Goal: Task Accomplishment & Management: Use online tool/utility

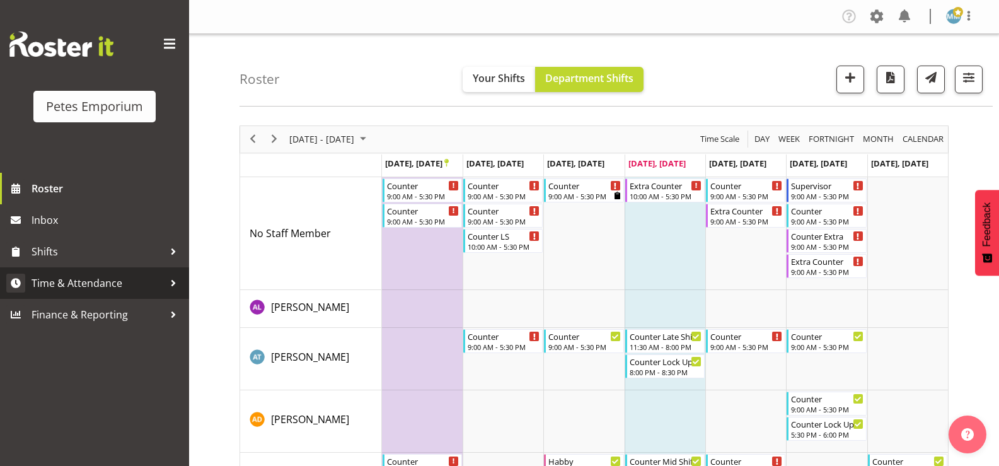
click at [114, 281] on span "Time & Attendance" at bounding box center [98, 283] width 132 height 19
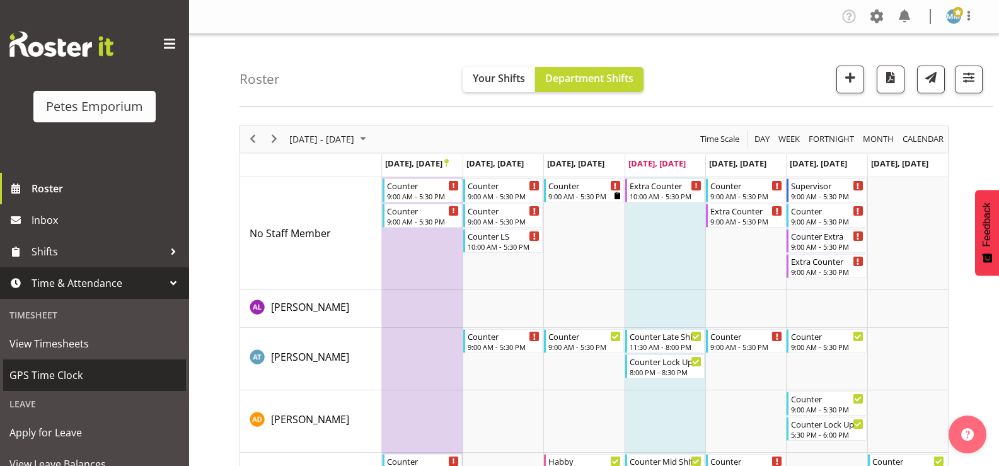
click at [74, 377] on span "GPS Time Clock" at bounding box center [94, 375] width 170 height 19
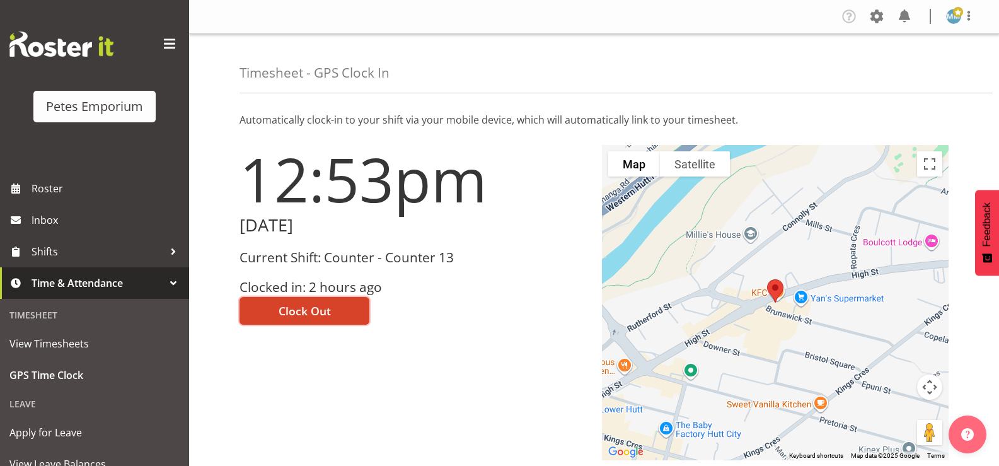
click at [313, 305] on span "Clock Out" at bounding box center [305, 311] width 52 height 16
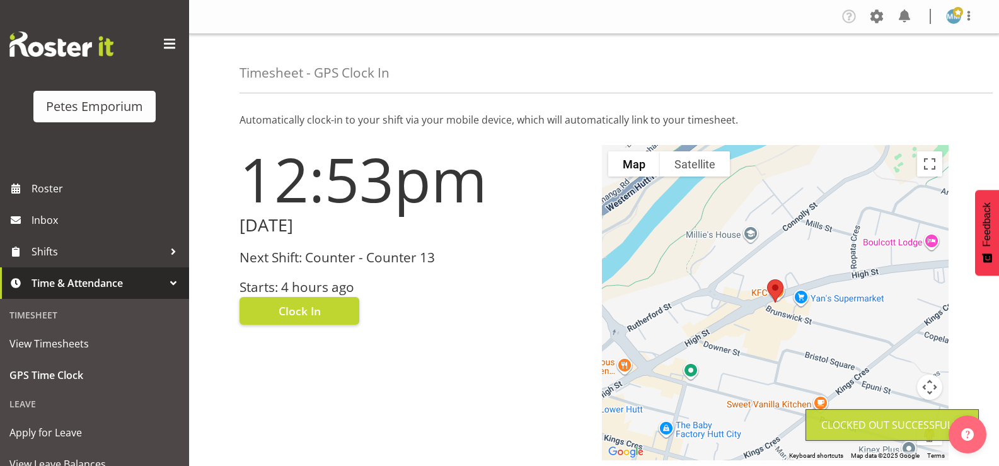
click at [955, 18] on img at bounding box center [953, 16] width 15 height 15
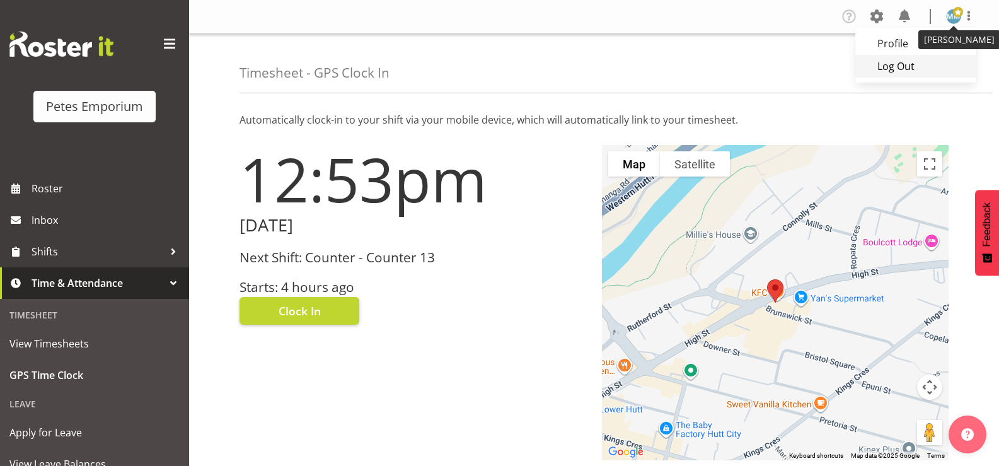
click at [896, 71] on link "Log Out" at bounding box center [916, 66] width 121 height 23
